Goal: Task Accomplishment & Management: Manage account settings

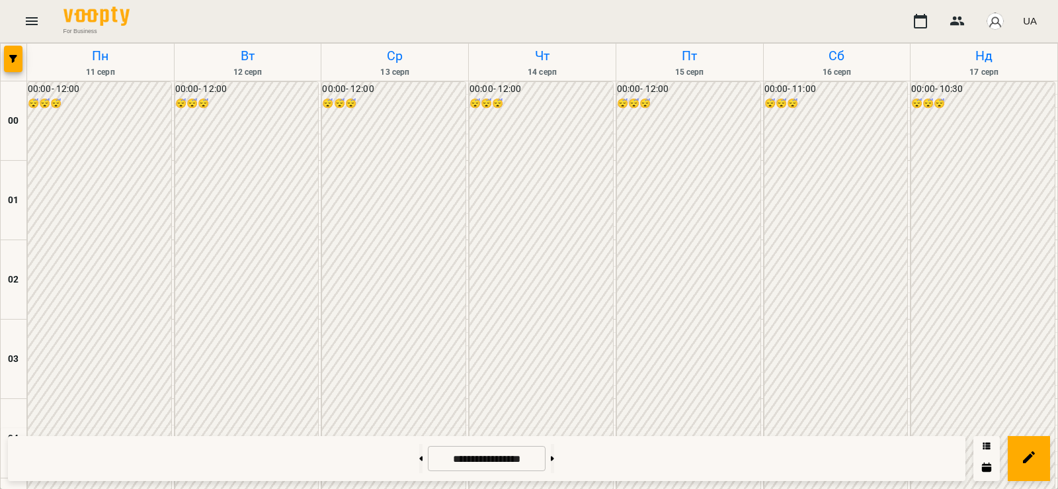
scroll to position [926, 0]
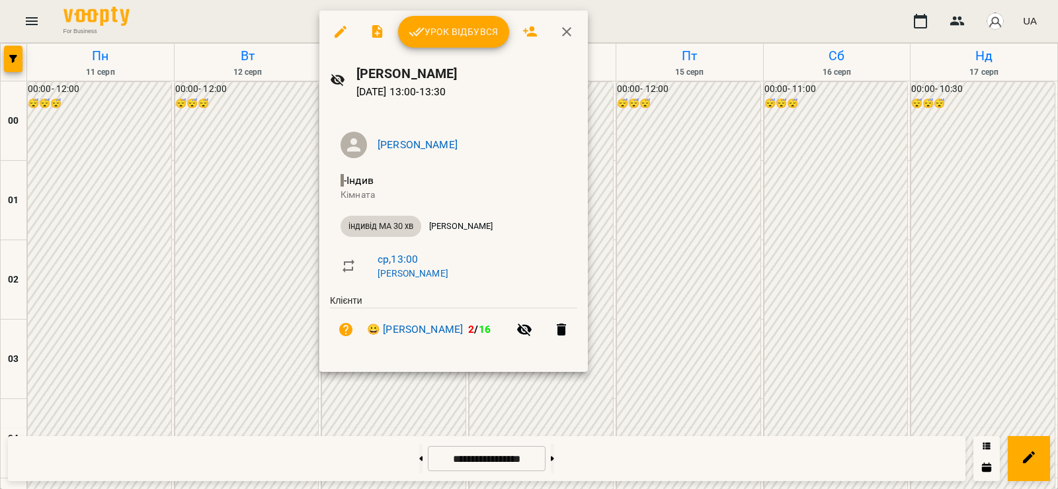
click at [281, 239] on div at bounding box center [529, 244] width 1058 height 489
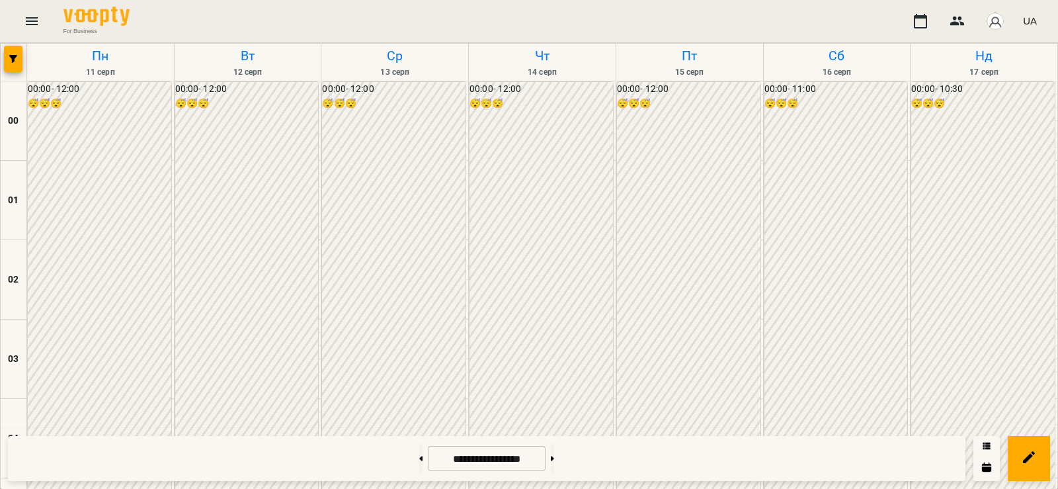
scroll to position [1235, 0]
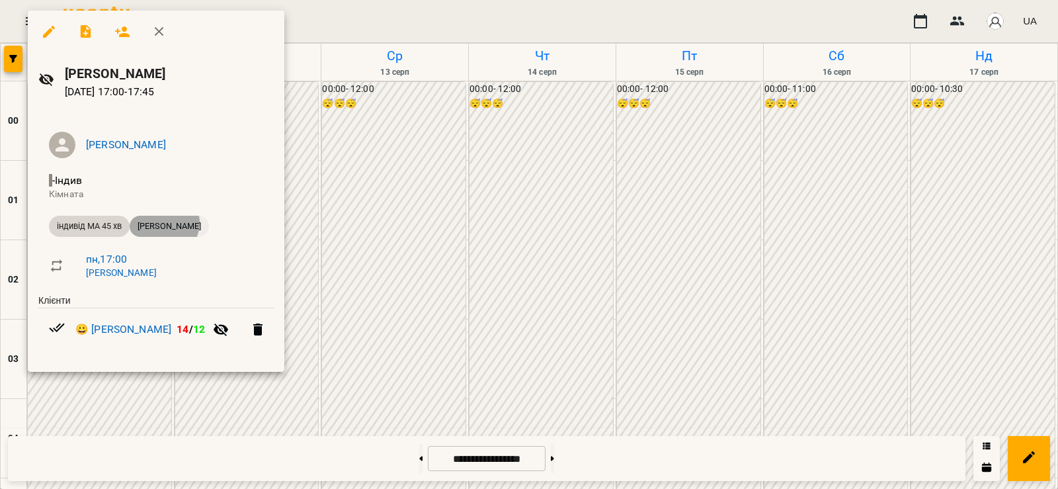
click at [165, 223] on span "[PERSON_NAME]" at bounding box center [169, 226] width 79 height 12
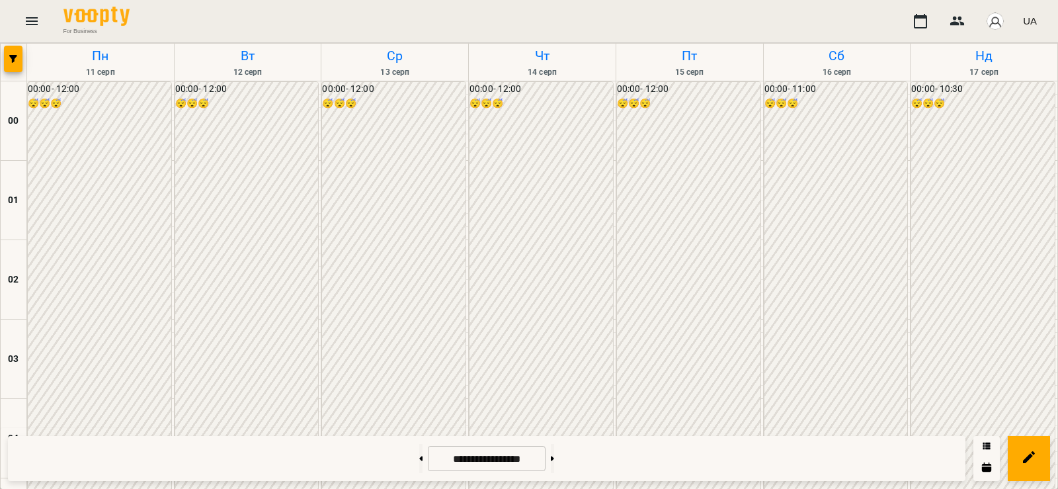
scroll to position [1235, 0]
click at [554, 462] on button at bounding box center [552, 458] width 3 height 29
type input "**********"
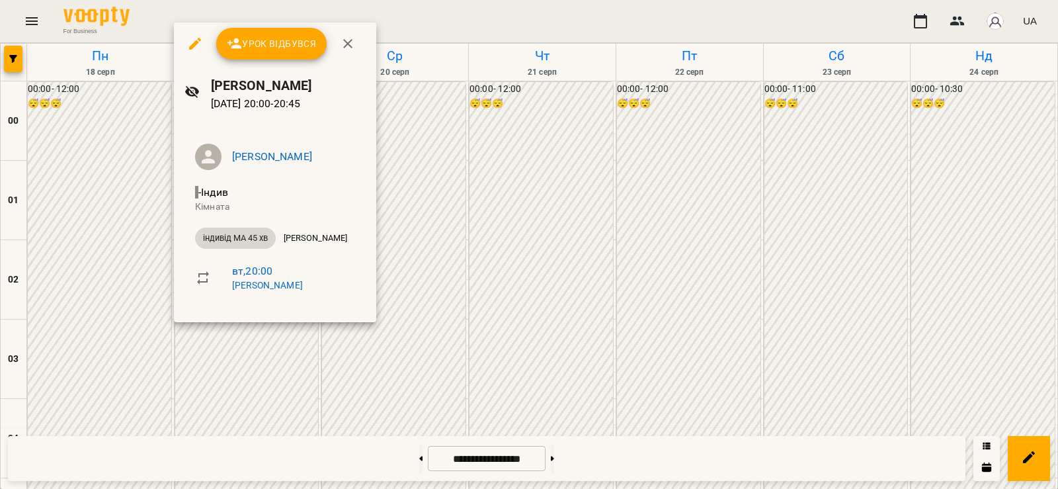
click at [309, 348] on div at bounding box center [529, 244] width 1058 height 489
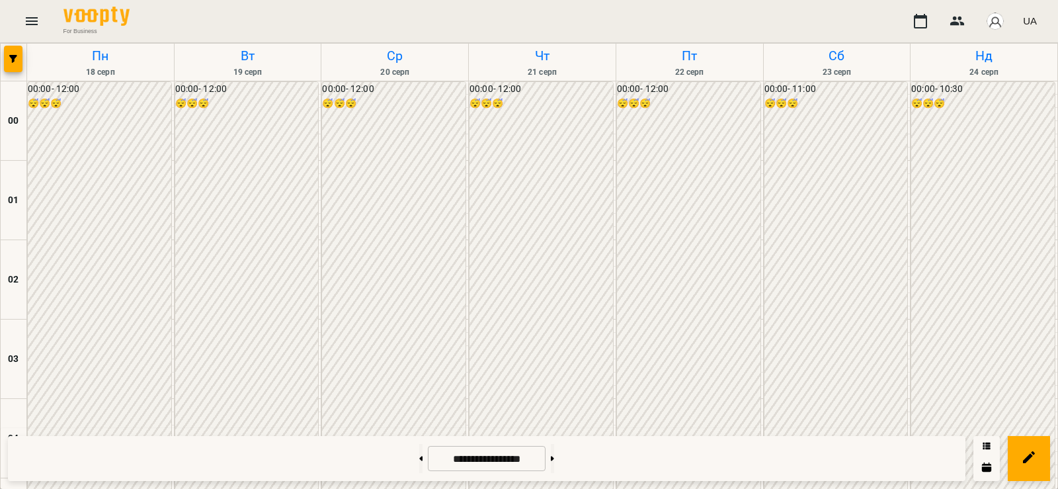
scroll to position [1080, 0]
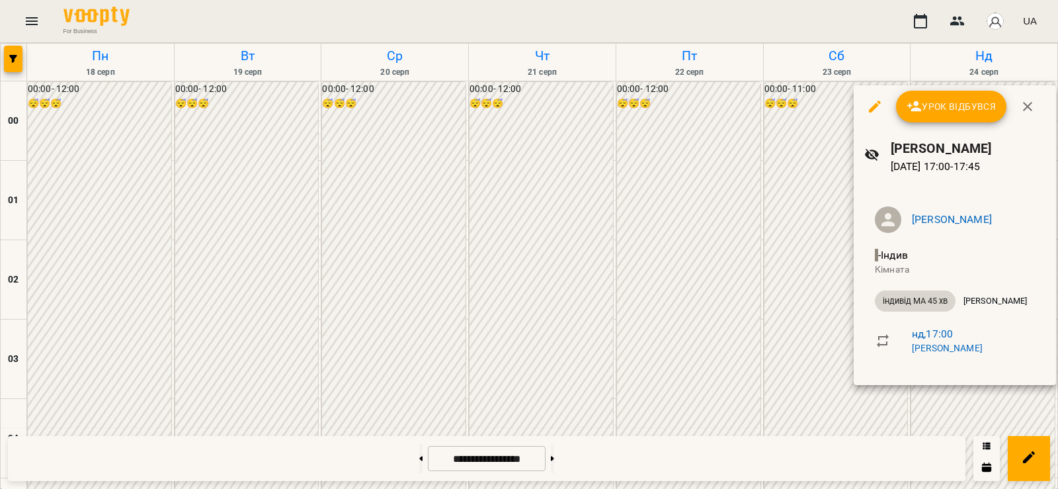
click at [855, 406] on div at bounding box center [529, 244] width 1058 height 489
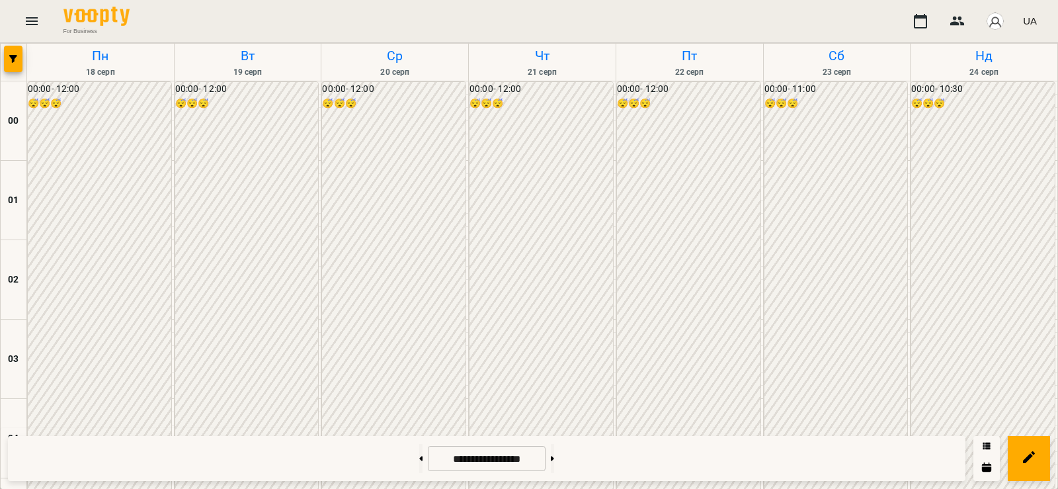
scroll to position [1235, 0]
